Goal: Find specific page/section: Find specific page/section

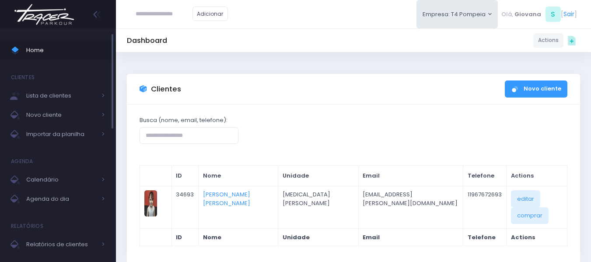
click at [94, 52] on span "Home" at bounding box center [65, 50] width 79 height 11
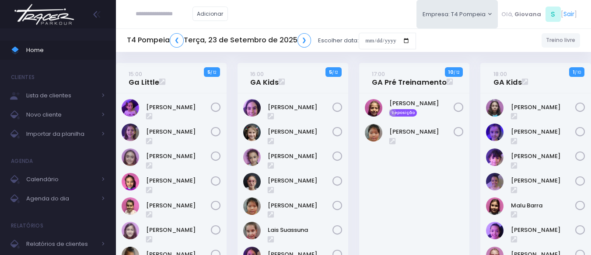
click at [168, 15] on input "text" at bounding box center [163, 14] width 57 height 17
type input "**********"
click at [178, 177] on link "Júlia Meneguim" at bounding box center [178, 181] width 65 height 9
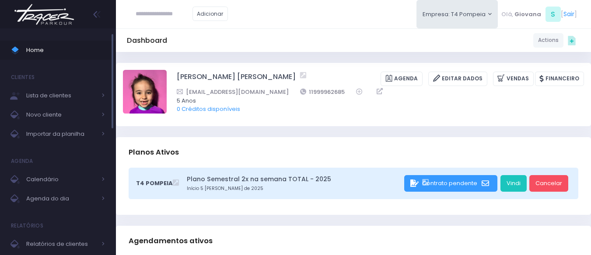
click at [74, 46] on span "Home" at bounding box center [65, 50] width 79 height 11
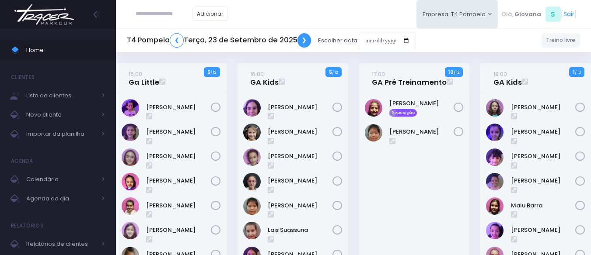
click at [303, 42] on link "❯" at bounding box center [304, 40] width 14 height 14
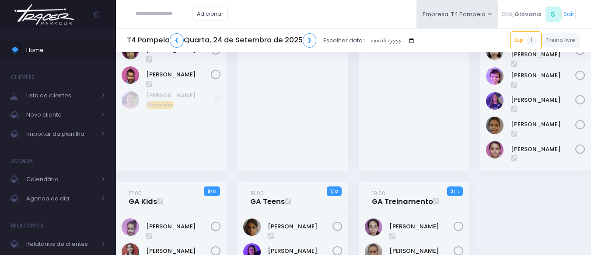
scroll to position [219, 0]
